Goal: Task Accomplishment & Management: Complete application form

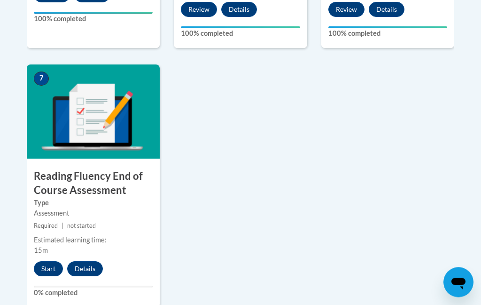
scroll to position [785, 0]
click at [39, 261] on button "Start" at bounding box center [48, 268] width 29 height 15
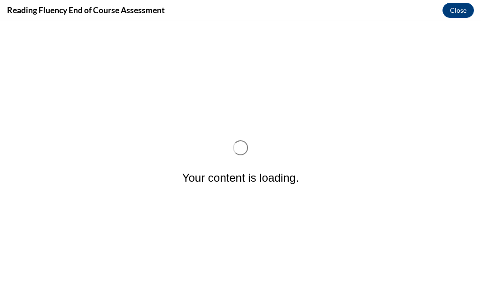
scroll to position [0, 0]
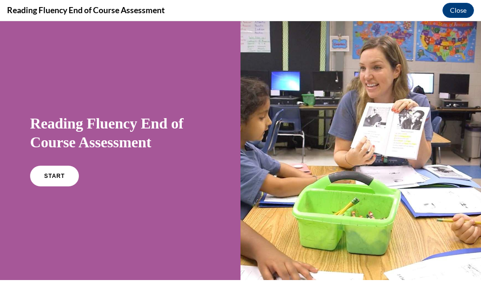
click at [47, 178] on span "START" at bounding box center [54, 176] width 21 height 7
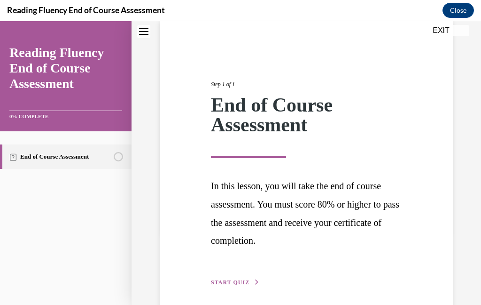
scroll to position [72, 0]
click at [229, 281] on span "START QUIZ" at bounding box center [230, 282] width 39 height 7
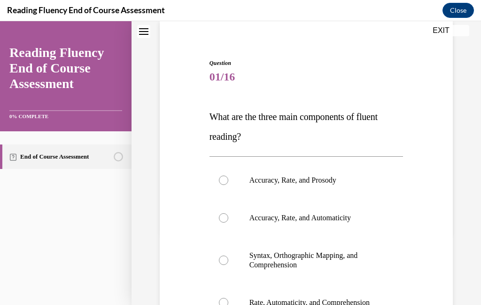
click at [231, 181] on label "Accuracy, Rate, and Prosody" at bounding box center [307, 180] width 194 height 38
click at [228, 181] on input "Accuracy, Rate, and Prosody" at bounding box center [223, 179] width 9 height 9
radio input "true"
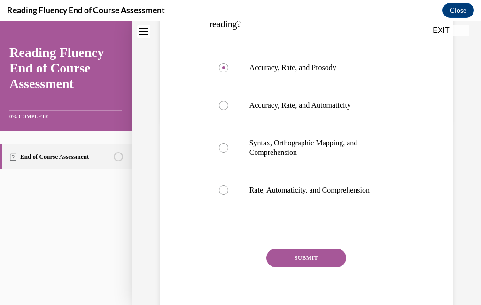
click at [296, 267] on button "SUBMIT" at bounding box center [307, 257] width 80 height 19
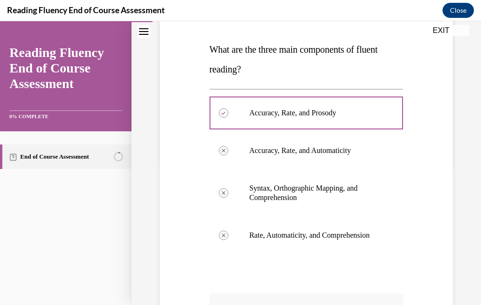
scroll to position [141, 0]
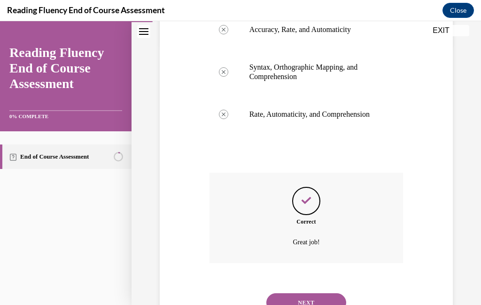
click at [298, 296] on button "NEXT" at bounding box center [307, 302] width 80 height 19
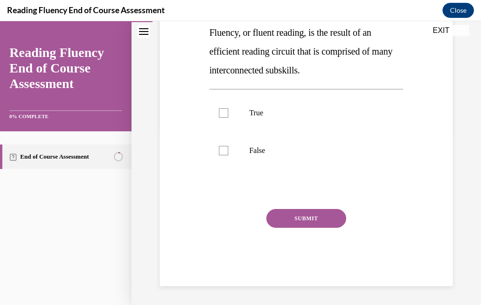
scroll to position [121, 0]
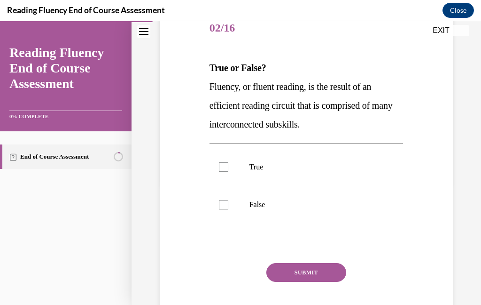
click at [219, 181] on label "True" at bounding box center [307, 167] width 194 height 38
click at [219, 172] on input "True" at bounding box center [223, 166] width 9 height 9
checkbox input "true"
click at [312, 288] on div "SUBMIT" at bounding box center [307, 286] width 194 height 47
click at [317, 291] on div "SUBMIT" at bounding box center [307, 286] width 194 height 47
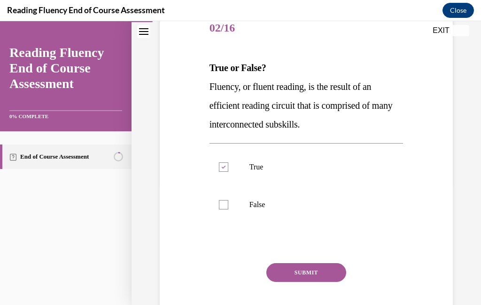
click at [302, 289] on div "SUBMIT" at bounding box center [307, 286] width 194 height 47
click at [327, 292] on div "SUBMIT" at bounding box center [307, 286] width 194 height 47
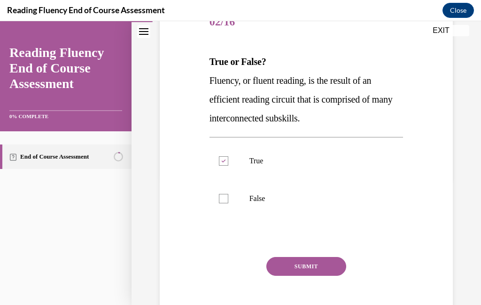
scroll to position [126, 0]
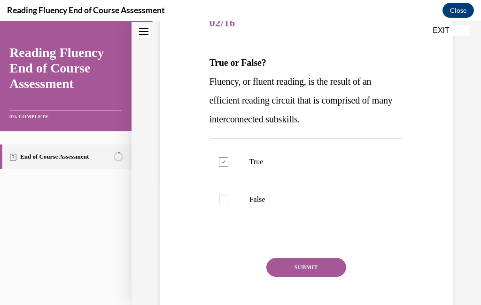
click at [318, 268] on button "SUBMIT" at bounding box center [307, 267] width 80 height 19
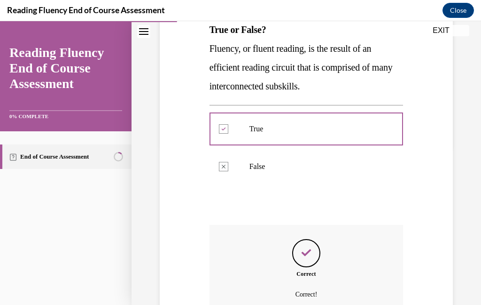
scroll to position [202, 0]
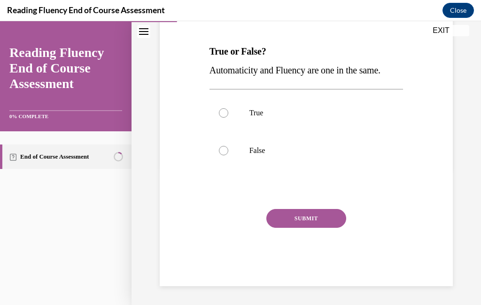
scroll to position [88, 0]
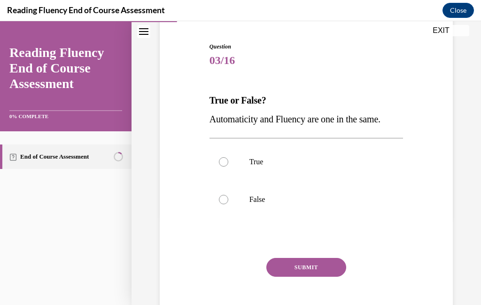
click at [228, 202] on label "False" at bounding box center [307, 200] width 194 height 38
click at [228, 202] on input "False" at bounding box center [223, 199] width 9 height 9
radio input "true"
click at [315, 266] on button "SUBMIT" at bounding box center [307, 267] width 80 height 19
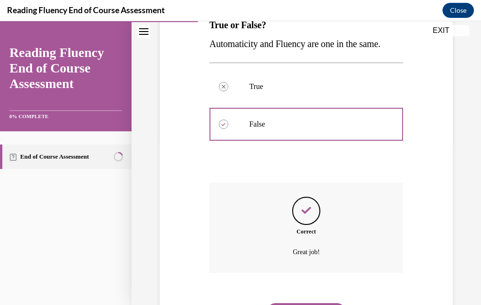
scroll to position [164, 0]
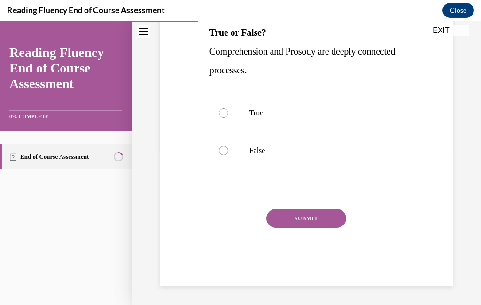
scroll to position [104, 0]
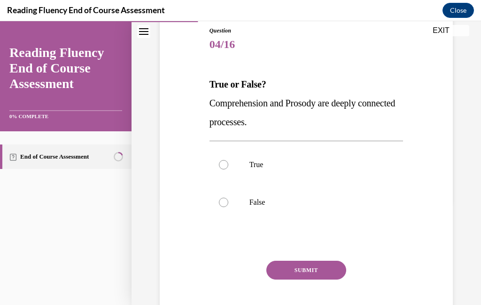
click at [227, 165] on div at bounding box center [223, 164] width 9 height 9
click at [227, 165] on input "True" at bounding box center [223, 164] width 9 height 9
radio input "true"
click at [323, 272] on button "SUBMIT" at bounding box center [307, 269] width 80 height 19
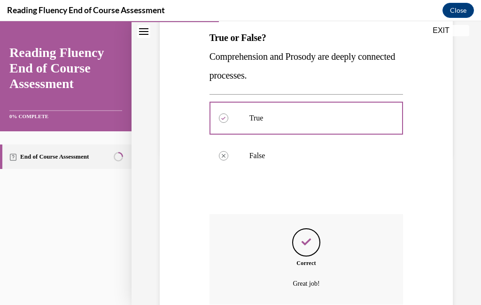
scroll to position [183, 0]
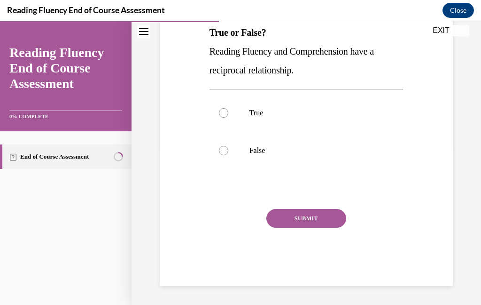
scroll to position [51, 0]
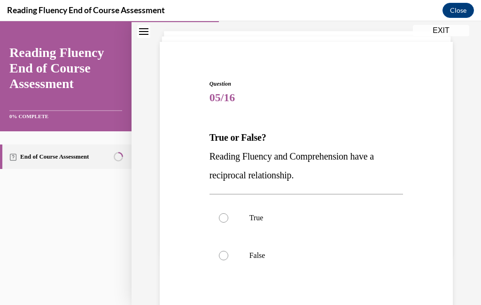
click at [228, 227] on label "True" at bounding box center [307, 218] width 194 height 38
click at [228, 222] on input "True" at bounding box center [223, 217] width 9 height 9
radio input "true"
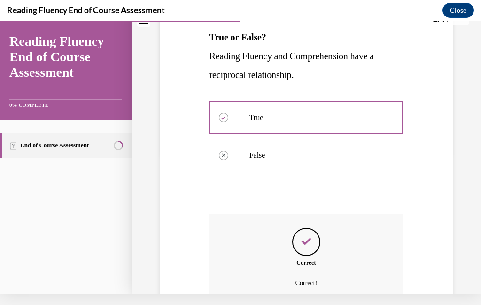
scroll to position [183, 0]
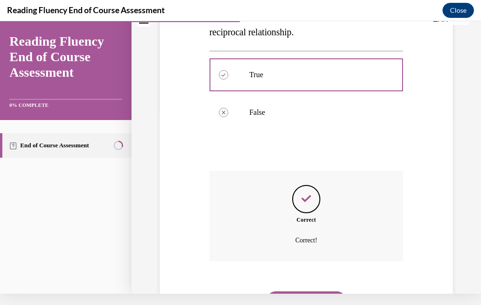
click at [320, 296] on button "NEXT" at bounding box center [307, 300] width 80 height 19
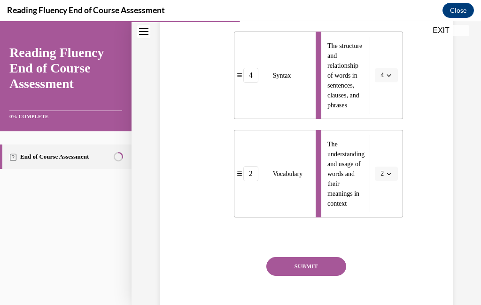
scroll to position [414, 0]
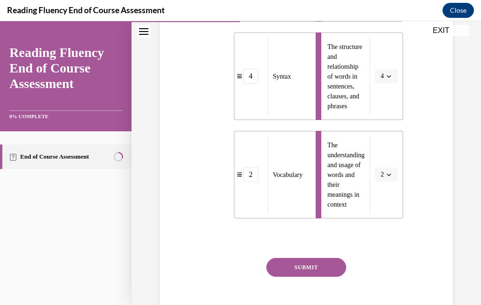
click at [323, 271] on button "SUBMIT" at bounding box center [307, 267] width 80 height 19
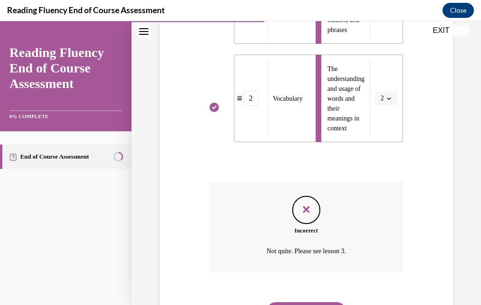
scroll to position [489, 0]
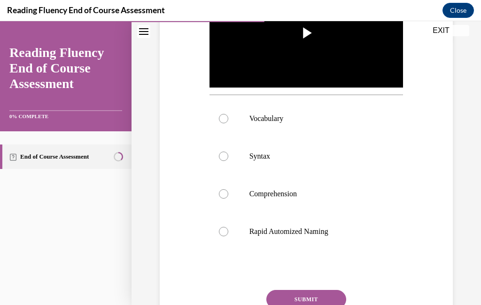
scroll to position [267, 0]
click at [226, 152] on div at bounding box center [223, 155] width 9 height 9
click at [226, 152] on input "Syntax" at bounding box center [223, 155] width 9 height 9
radio input "true"
click at [323, 298] on button "SUBMIT" at bounding box center [307, 298] width 80 height 19
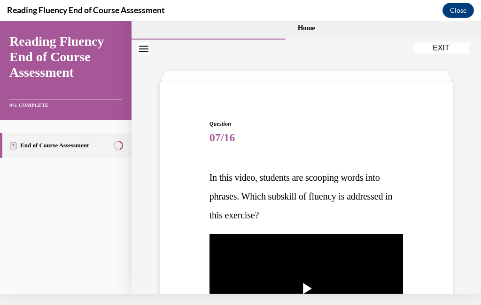
scroll to position [0, 0]
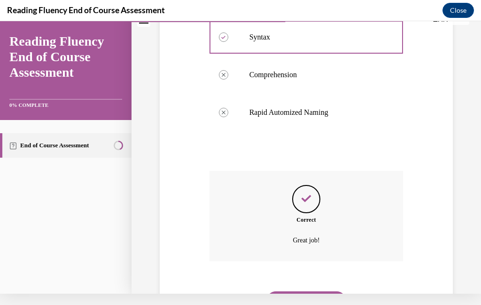
click at [321, 291] on button "NEXT" at bounding box center [307, 300] width 80 height 19
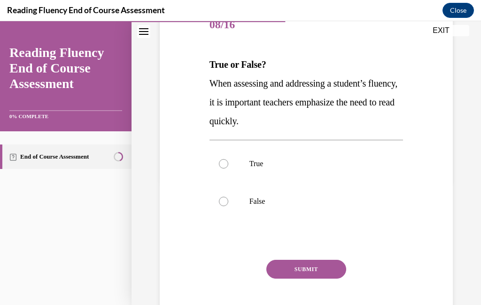
click at [221, 228] on div "Question 08/16 True or False? When assessing and addressing a student’s fluency…" at bounding box center [307, 172] width 194 height 330
click at [214, 220] on label "False" at bounding box center [307, 201] width 194 height 38
click at [219, 206] on input "False" at bounding box center [223, 201] width 9 height 9
radio input "true"
click at [284, 294] on div "SUBMIT" at bounding box center [307, 283] width 194 height 47
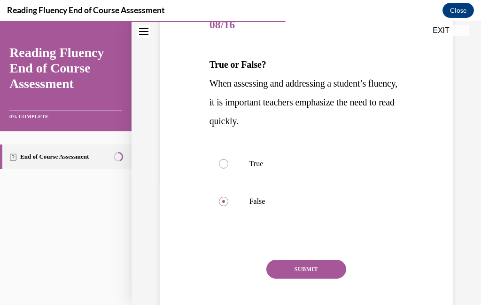
click at [300, 286] on div "SUBMIT" at bounding box center [307, 283] width 194 height 47
click at [301, 288] on div "SUBMIT" at bounding box center [307, 283] width 194 height 47
click at [290, 285] on div "SUBMIT" at bounding box center [307, 283] width 194 height 47
click at [313, 289] on div "SUBMIT" at bounding box center [307, 283] width 194 height 47
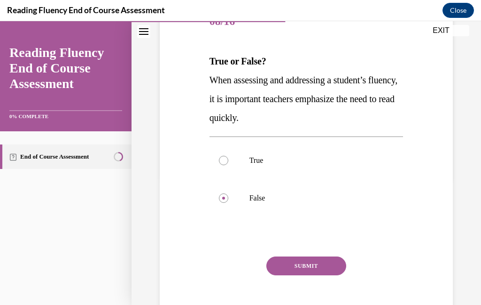
scroll to position [126, 0]
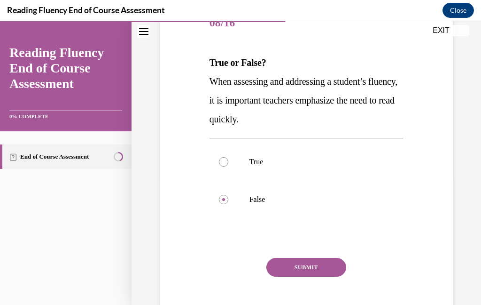
click at [311, 262] on button "SUBMIT" at bounding box center [307, 267] width 80 height 19
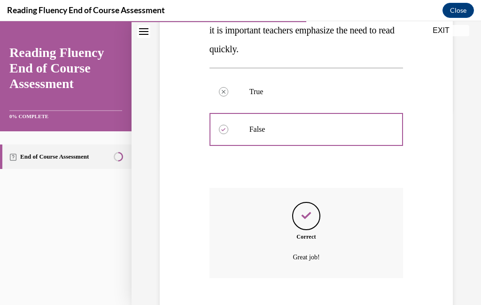
scroll to position [202, 0]
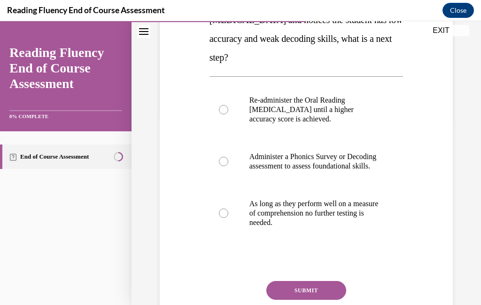
scroll to position [190, 0]
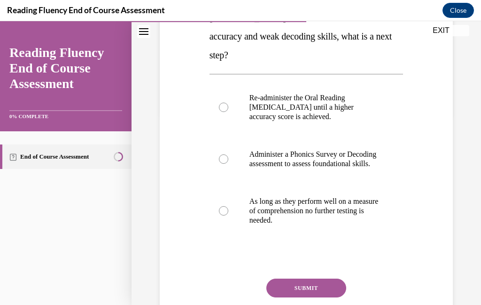
click at [221, 163] on div at bounding box center [223, 158] width 9 height 9
click at [221, 163] on input "Administer a Phonics Survey or Decoding assessment to assess foundational skill…" at bounding box center [223, 158] width 9 height 9
radio input "true"
click at [290, 297] on button "SUBMIT" at bounding box center [307, 287] width 80 height 19
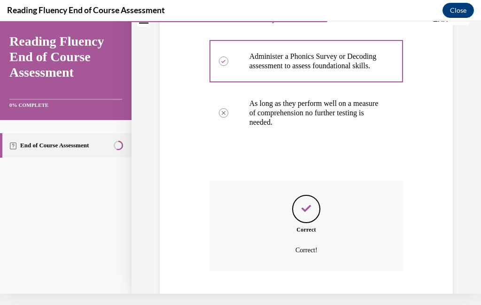
scroll to position [296, 0]
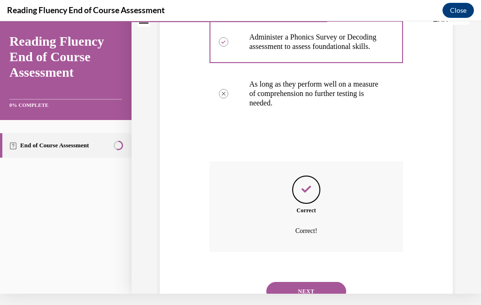
click at [298, 282] on button "NEXT" at bounding box center [307, 291] width 80 height 19
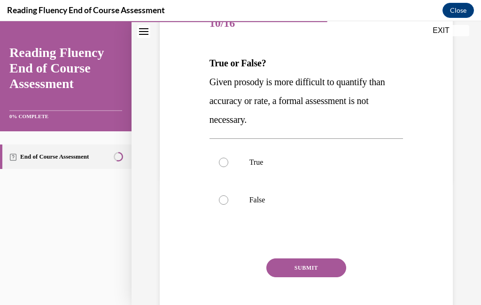
scroll to position [124, 0]
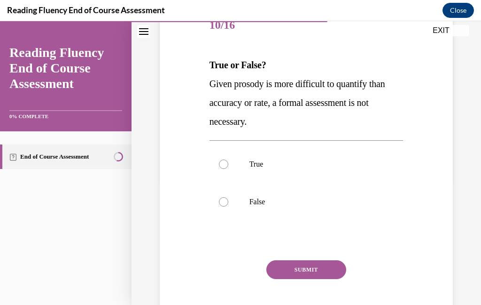
click at [218, 181] on label "True" at bounding box center [307, 164] width 194 height 38
click at [219, 169] on input "True" at bounding box center [223, 163] width 9 height 9
radio input "true"
click at [286, 286] on div "SUBMIT" at bounding box center [307, 283] width 194 height 47
click at [290, 291] on div "SUBMIT" at bounding box center [307, 283] width 194 height 47
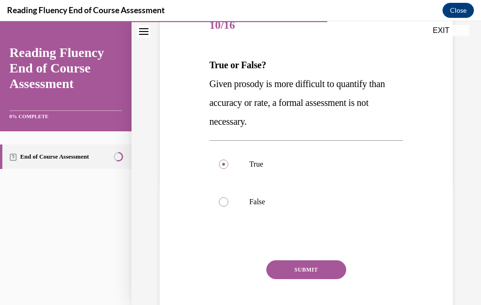
click at [321, 287] on div "SUBMIT" at bounding box center [307, 283] width 194 height 47
click at [285, 294] on div "SUBMIT" at bounding box center [307, 283] width 194 height 47
click at [296, 289] on div "SUBMIT" at bounding box center [307, 283] width 194 height 47
click at [318, 291] on div "SUBMIT" at bounding box center [307, 283] width 194 height 47
click at [329, 290] on div "SUBMIT" at bounding box center [307, 283] width 194 height 47
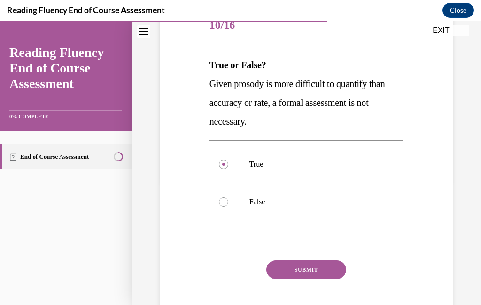
click at [319, 295] on div "SUBMIT" at bounding box center [307, 283] width 194 height 47
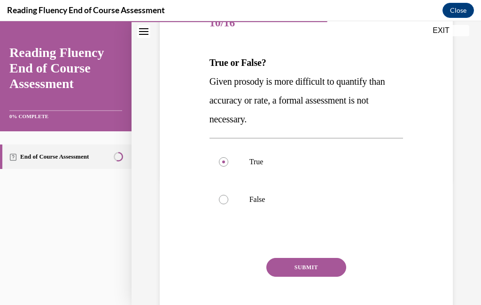
click at [327, 270] on button "SUBMIT" at bounding box center [307, 267] width 80 height 19
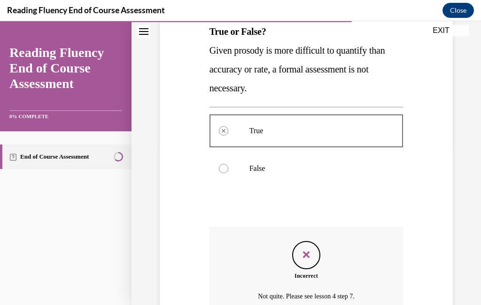
scroll to position [202, 0]
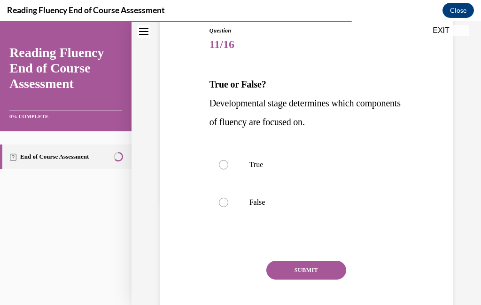
scroll to position [104, 0]
click at [226, 166] on div at bounding box center [223, 164] width 9 height 9
click at [226, 166] on input "True" at bounding box center [223, 164] width 9 height 9
radio input "true"
click at [310, 265] on button "SUBMIT" at bounding box center [307, 269] width 80 height 19
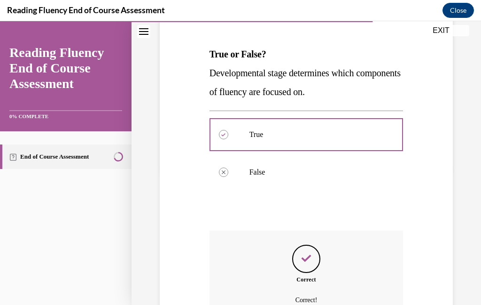
scroll to position [183, 0]
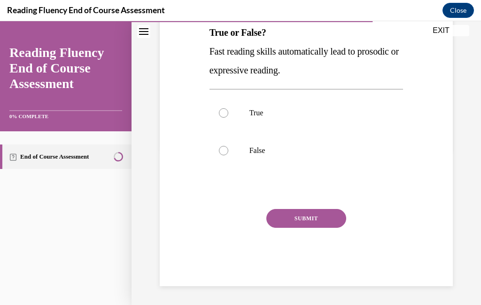
scroll to position [105, 0]
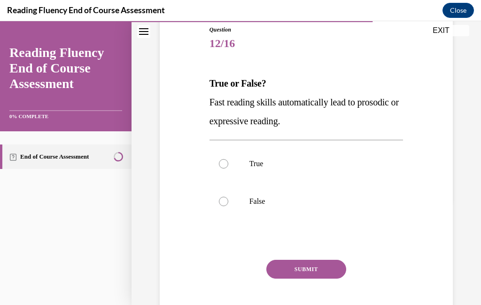
click at [224, 206] on label "False" at bounding box center [307, 201] width 194 height 38
click at [224, 206] on input "False" at bounding box center [223, 201] width 9 height 9
radio input "true"
click at [315, 270] on button "SUBMIT" at bounding box center [307, 269] width 80 height 19
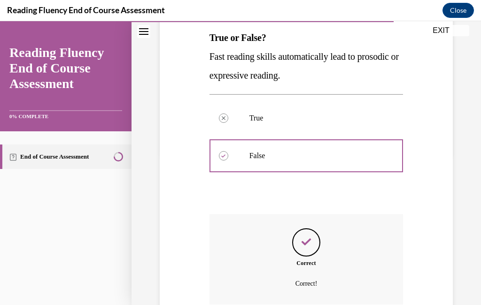
scroll to position [183, 0]
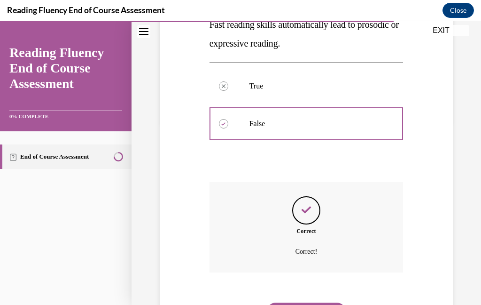
click at [320, 278] on div "Correct Correct!" at bounding box center [307, 234] width 194 height 104
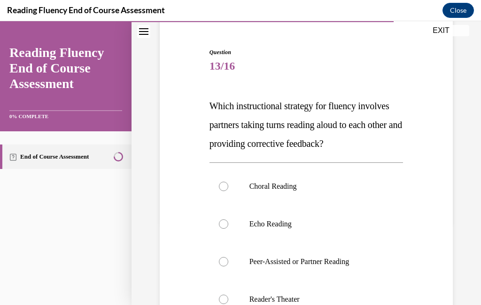
scroll to position [95, 0]
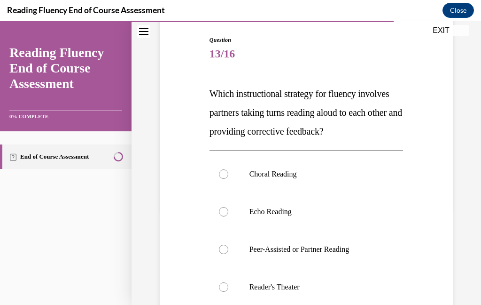
click at [230, 246] on label "Peer-Assisted or Partner Reading" at bounding box center [307, 249] width 194 height 38
click at [228, 246] on input "Peer-Assisted or Partner Reading" at bounding box center [223, 248] width 9 height 9
radio input "true"
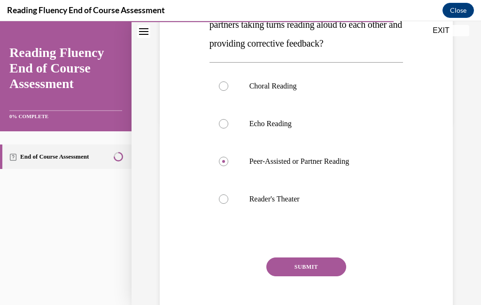
scroll to position [182, 0]
click at [319, 263] on button "SUBMIT" at bounding box center [307, 267] width 80 height 19
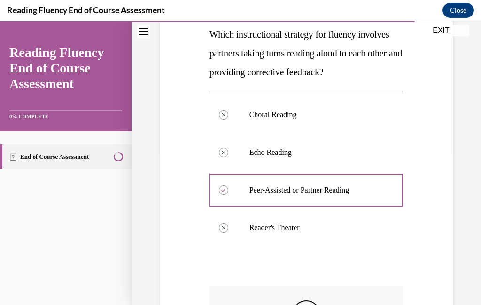
scroll to position [258, 0]
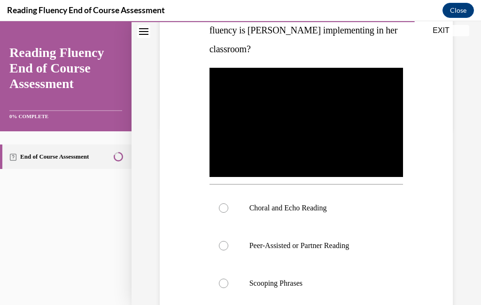
scroll to position [177, 0]
click at [223, 204] on div at bounding box center [223, 207] width 9 height 9
click at [223, 204] on input "Choral and Echo Reading" at bounding box center [223, 207] width 9 height 9
radio input "true"
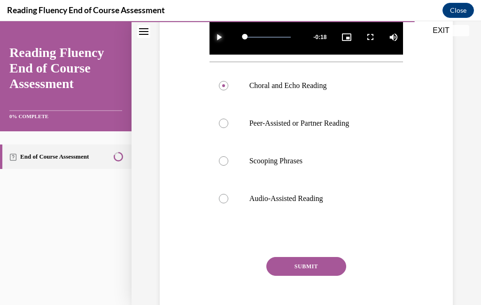
scroll to position [299, 0]
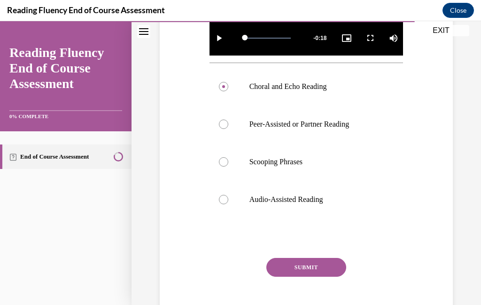
click at [314, 270] on button "SUBMIT" at bounding box center [307, 267] width 80 height 19
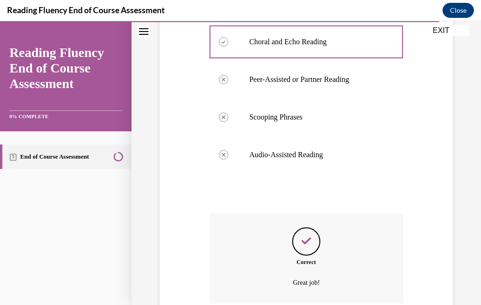
scroll to position [374, 0]
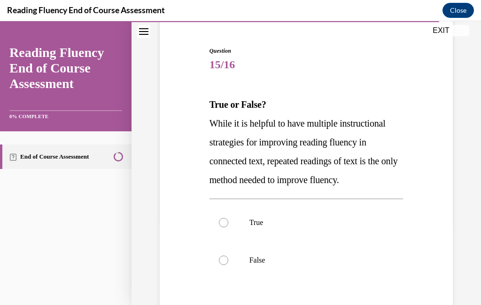
scroll to position [87, 0]
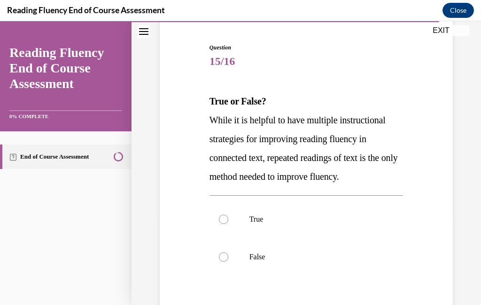
click at [228, 261] on label "False" at bounding box center [307, 257] width 194 height 38
click at [228, 261] on input "False" at bounding box center [223, 256] width 9 height 9
radio input "true"
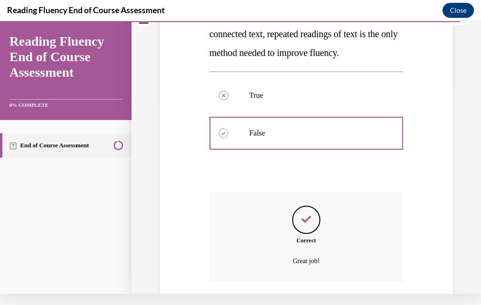
scroll to position [220, 0]
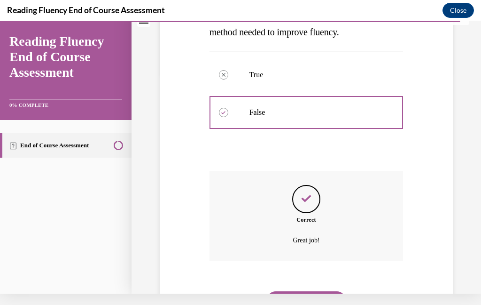
click at [297, 291] on button "NEXT" at bounding box center [307, 300] width 80 height 19
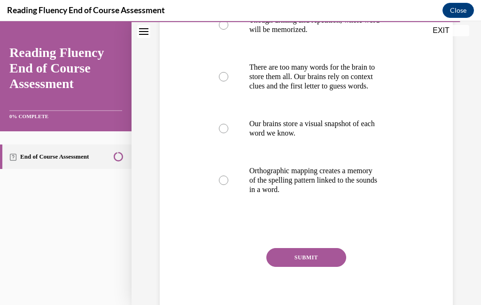
scroll to position [211, 0]
click at [218, 191] on label "Orthographic mapping creates a memory of the spelling pattern linked to the sou…" at bounding box center [307, 180] width 194 height 56
click at [219, 185] on input "Orthographic mapping creates a memory of the spelling pattern linked to the sou…" at bounding box center [223, 180] width 9 height 9
radio input "true"
click at [220, 185] on div at bounding box center [223, 180] width 9 height 9
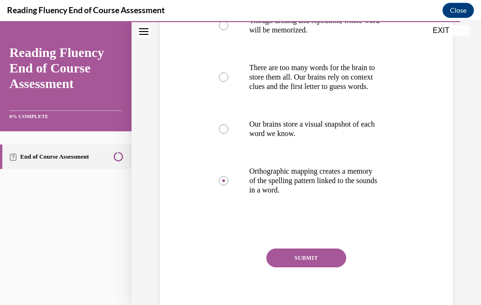
click at [220, 185] on input "Orthographic mapping creates a memory of the spelling pattern linked to the sou…" at bounding box center [223, 180] width 9 height 9
click at [293, 267] on button "SUBMIT" at bounding box center [307, 257] width 80 height 19
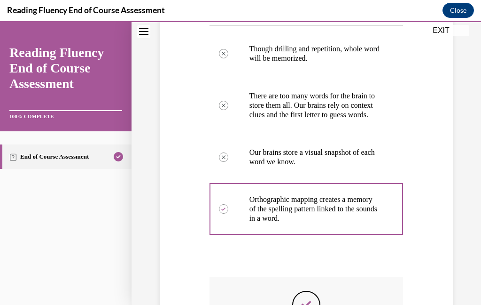
scroll to position [286, 0]
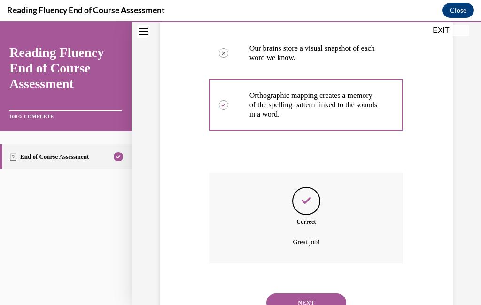
click at [311, 300] on button "NEXT" at bounding box center [307, 302] width 80 height 19
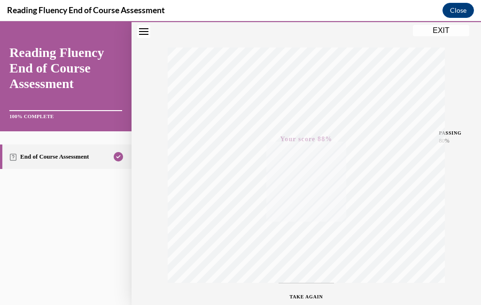
scroll to position [161, 0]
click at [437, 27] on button "EXIT" at bounding box center [441, 30] width 56 height 11
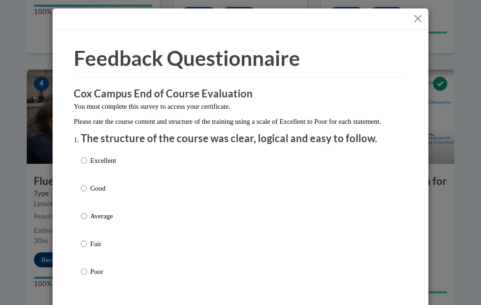
scroll to position [519, 0]
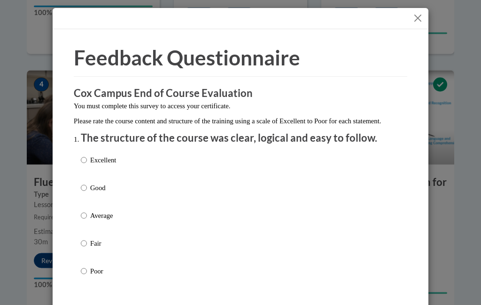
click at [84, 187] on input "Good" at bounding box center [84, 188] width 6 height 10
radio input "true"
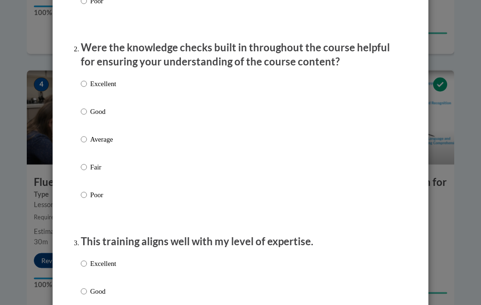
scroll to position [270, 0]
click at [83, 110] on input "Good" at bounding box center [84, 112] width 6 height 10
radio input "true"
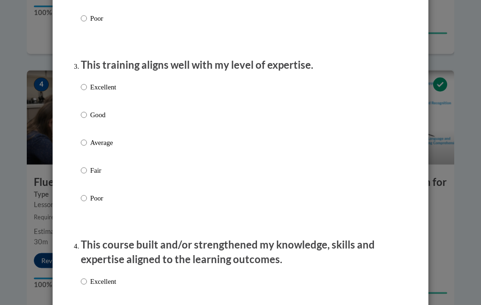
scroll to position [447, 0]
click at [85, 138] on input "Average" at bounding box center [84, 142] width 6 height 10
radio input "true"
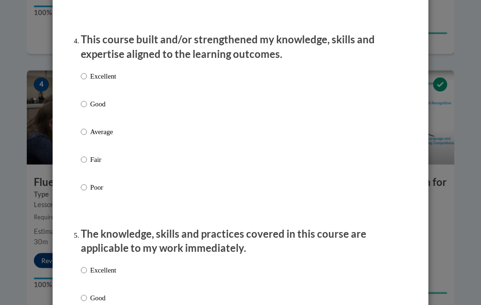
scroll to position [649, 0]
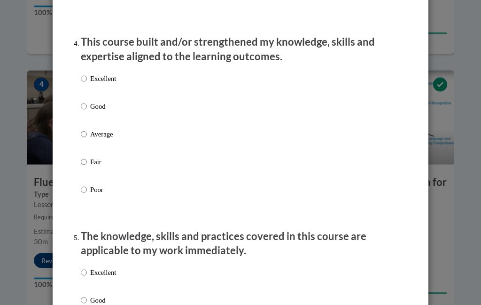
click at [85, 107] on input "Good" at bounding box center [84, 107] width 6 height 10
radio input "true"
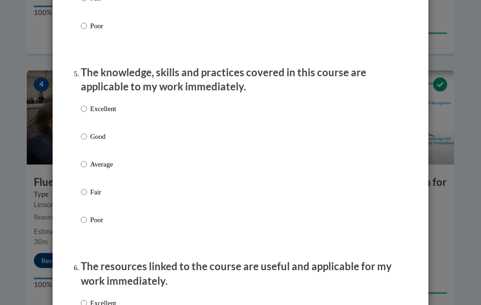
scroll to position [822, 0]
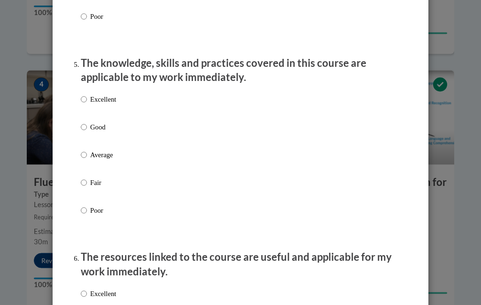
click at [83, 128] on input "Good" at bounding box center [84, 127] width 6 height 10
radio input "true"
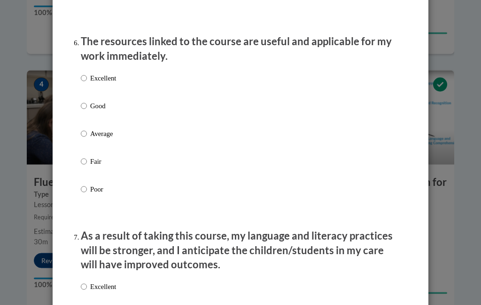
scroll to position [1039, 0]
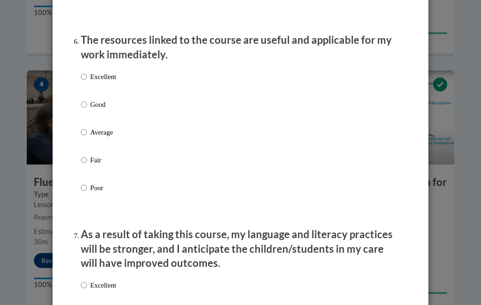
click at [81, 106] on label "Good" at bounding box center [98, 112] width 35 height 25
click at [81, 106] on input "Good" at bounding box center [84, 105] width 6 height 10
radio input "true"
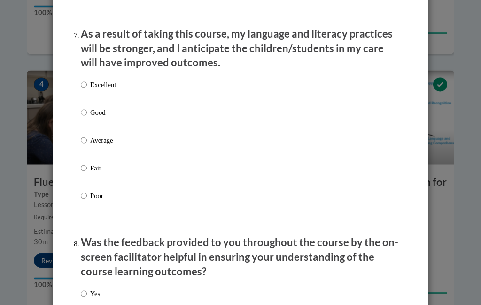
scroll to position [1244, 0]
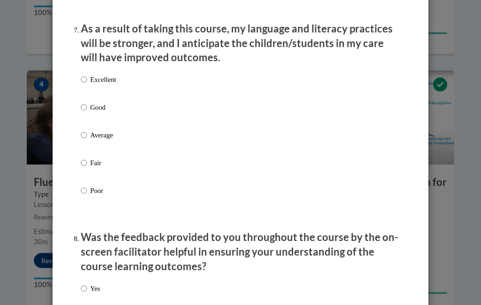
click at [82, 103] on input "Good" at bounding box center [84, 107] width 6 height 10
radio input "true"
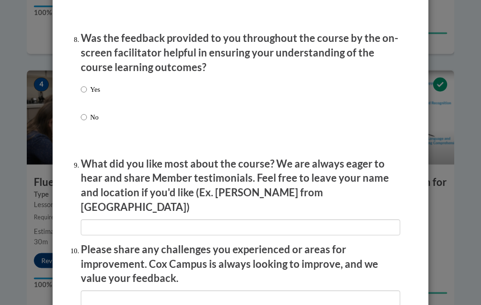
scroll to position [1444, 0]
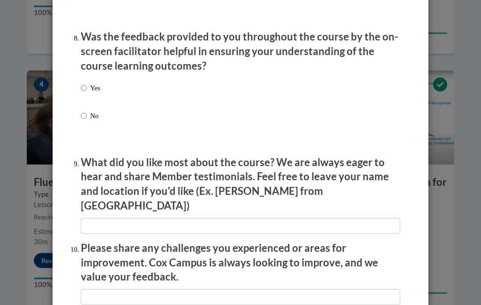
click at [82, 83] on input "Yes" at bounding box center [84, 88] width 6 height 10
radio input "true"
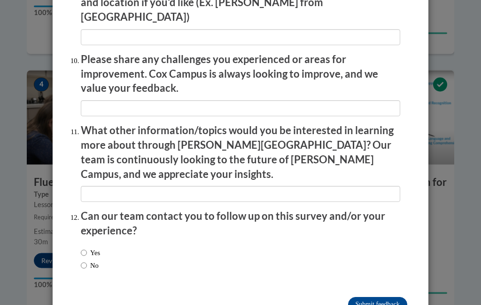
scroll to position [1632, 0]
click at [84, 261] on input "No" at bounding box center [84, 266] width 6 height 10
radio input "true"
click at [380, 298] on input "Submit feedback" at bounding box center [377, 305] width 59 height 15
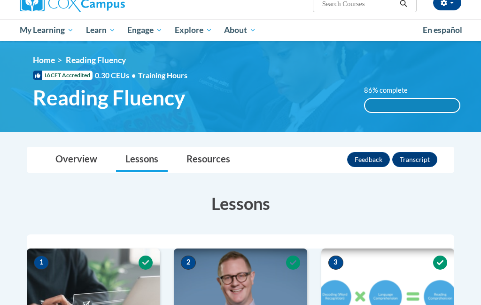
scroll to position [81, 0]
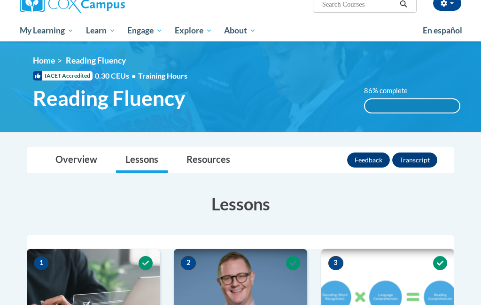
click at [0, 0] on span "My Course Progress" at bounding box center [0, 0] width 0 height 0
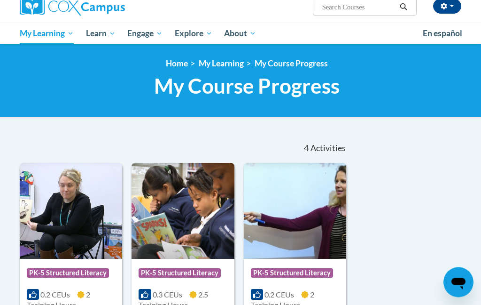
scroll to position [40, 0]
